Goal: Transaction & Acquisition: Purchase product/service

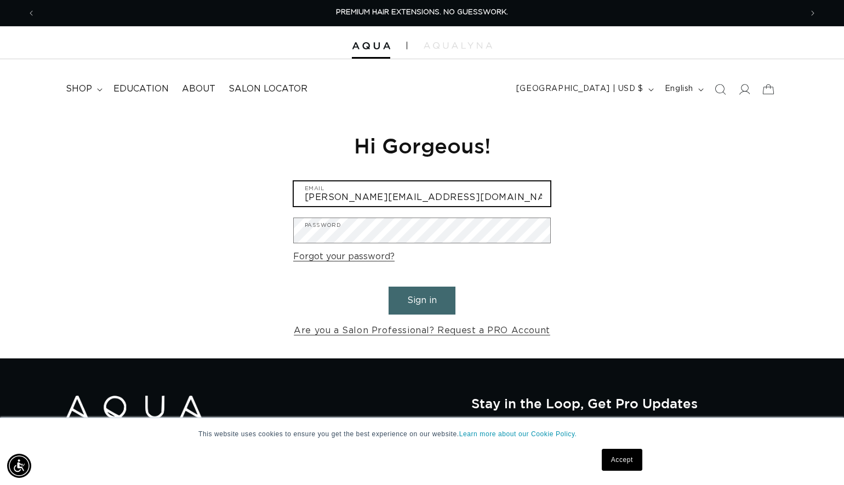
type input "michelle@barnaskara.cm"
click at [422, 299] on button "Sign in" at bounding box center [421, 301] width 67 height 28
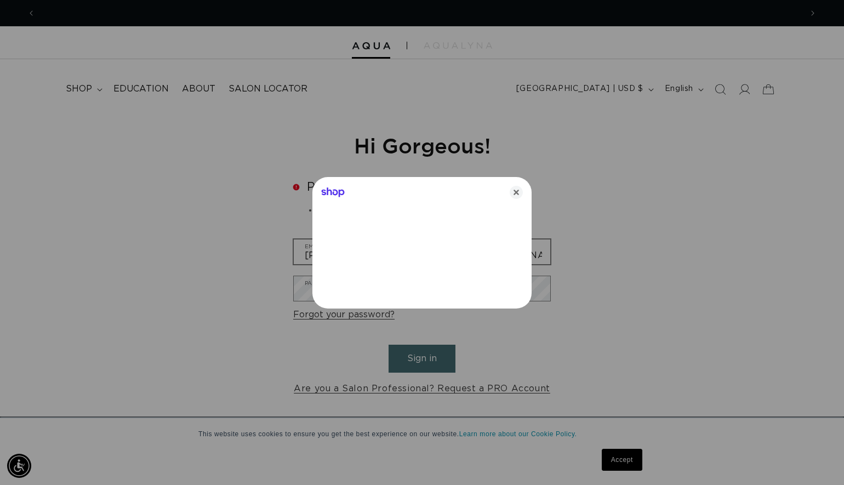
scroll to position [0, 1532]
type input "michelle@barnaskara.com"
click at [519, 195] on icon "Close" at bounding box center [516, 192] width 13 height 13
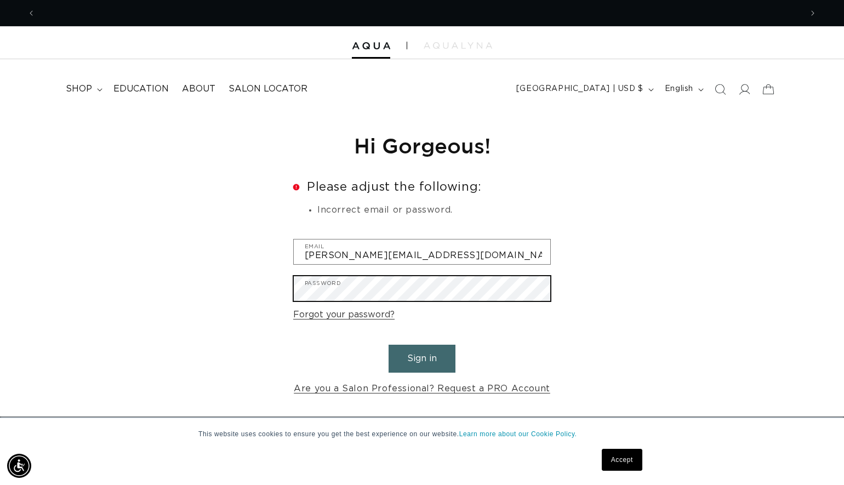
scroll to position [0, 766]
click at [422, 357] on button "Sign in" at bounding box center [421, 359] width 67 height 28
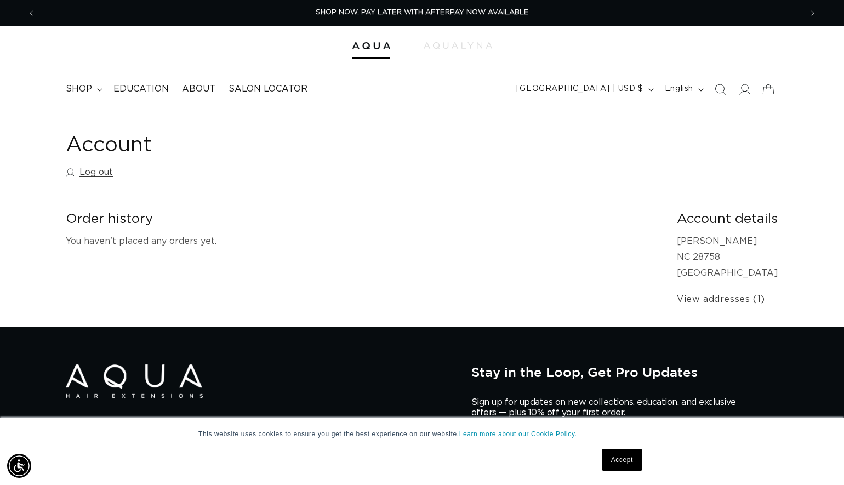
scroll to position [0, 1532]
click at [718, 83] on icon "Search" at bounding box center [720, 89] width 12 height 12
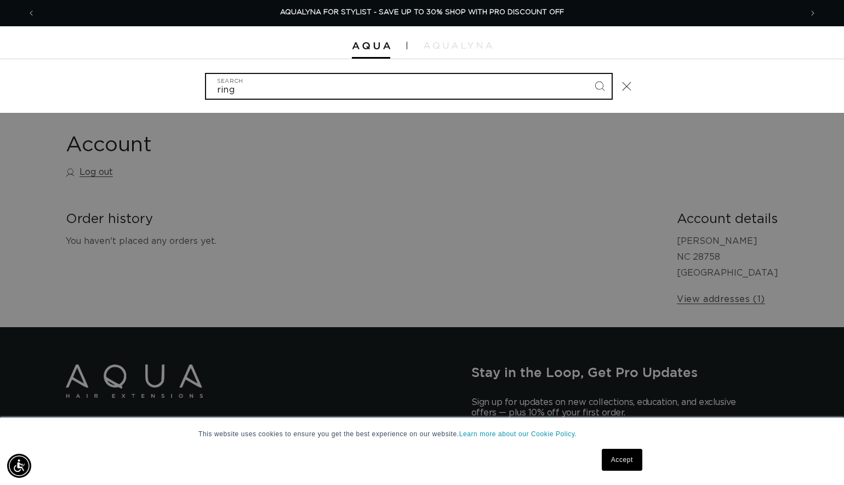
type input "ring"
click at [599, 85] on button "Search" at bounding box center [599, 86] width 24 height 24
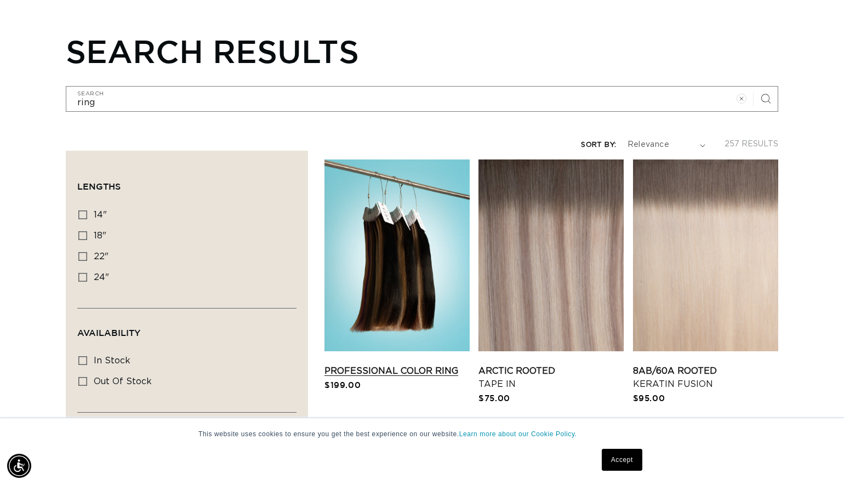
scroll to position [0, 766]
click at [379, 371] on link "Professional Color Ring" at bounding box center [396, 370] width 145 height 13
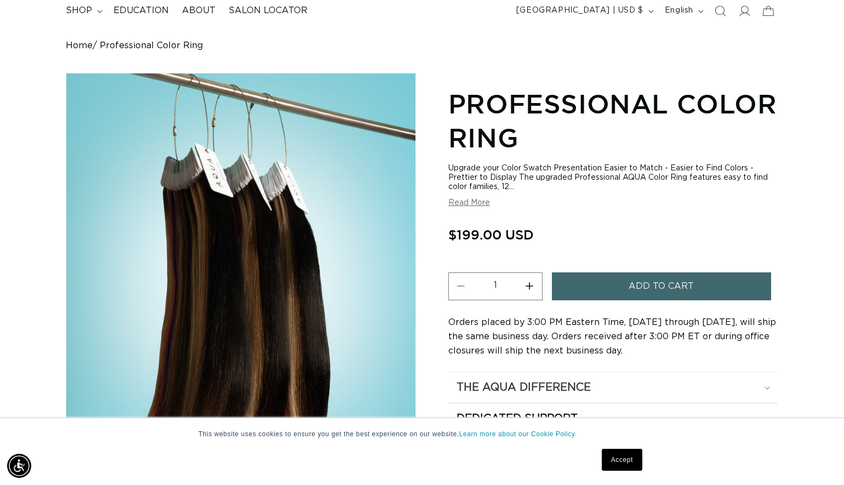
scroll to position [79, 0]
click at [628, 274] on button "Add to cart" at bounding box center [661, 286] width 219 height 28
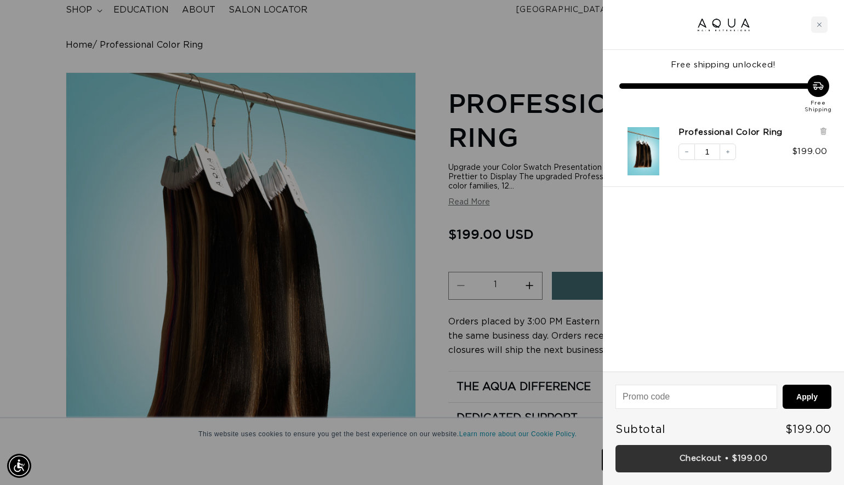
scroll to position [0, 0]
click at [757, 461] on link "Checkout • $199.00" at bounding box center [723, 459] width 216 height 28
